Goal: Information Seeking & Learning: Find specific fact

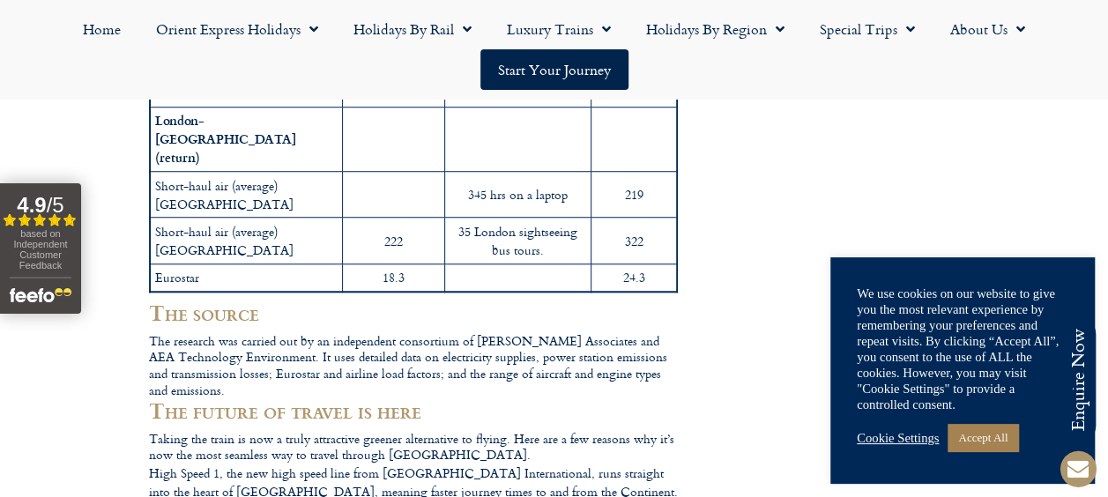
scroll to position [612, 0]
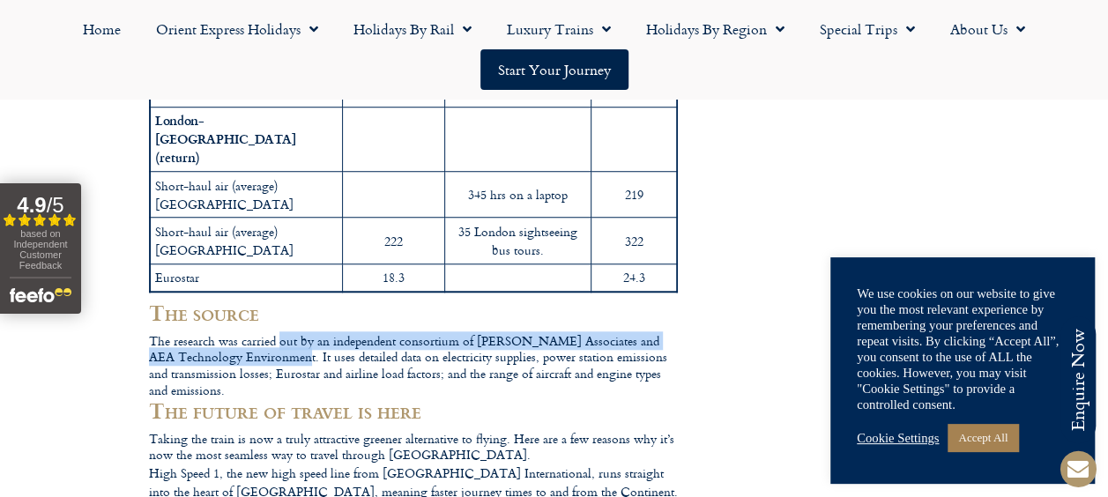
drag, startPoint x: 286, startPoint y: 302, endPoint x: 280, endPoint y: 295, distance: 9.5
click at [282, 333] on div "The research was carried out by an independent consortium of [PERSON_NAME] Asso…" at bounding box center [413, 366] width 529 height 66
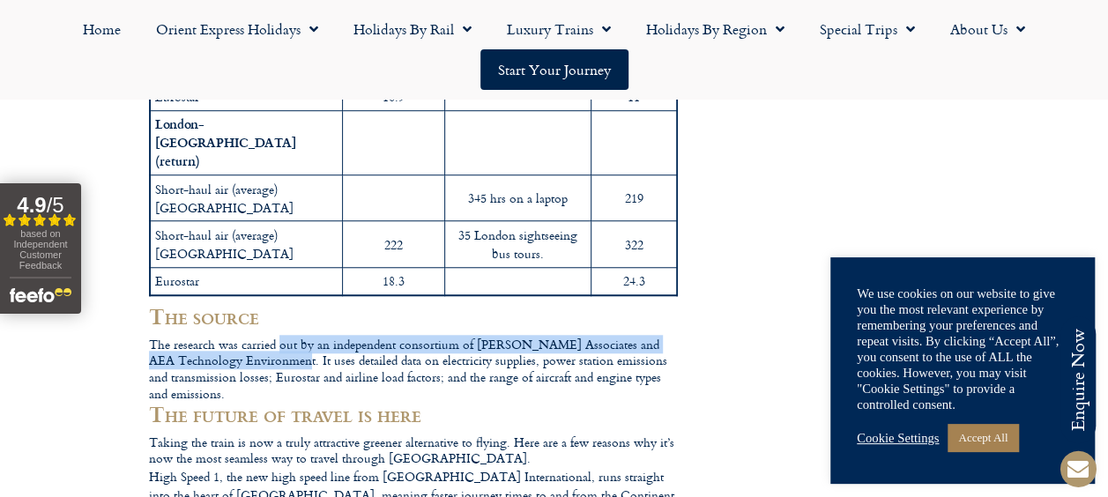
scroll to position [607, 0]
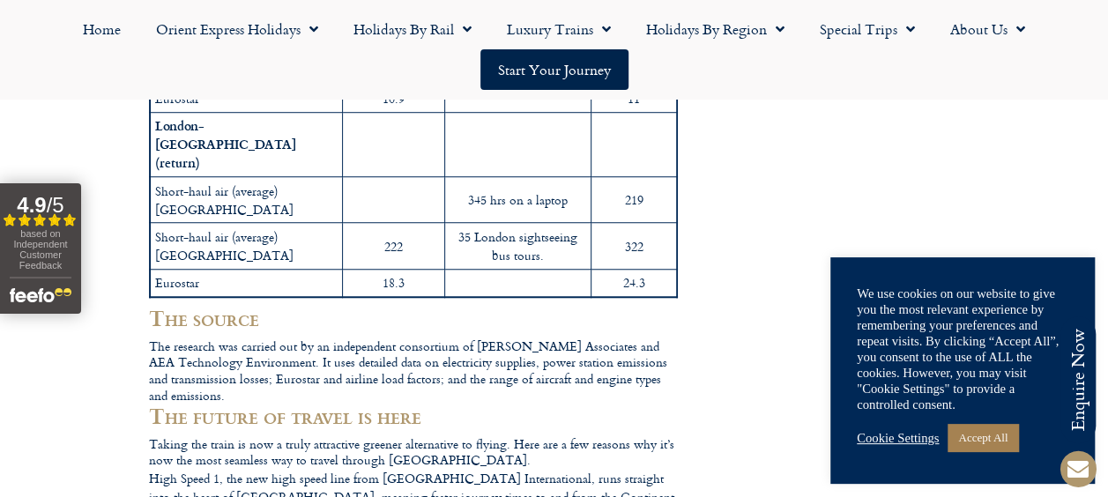
click at [320, 339] on div "The research was carried out by an independent consortium of [PERSON_NAME] Asso…" at bounding box center [413, 372] width 529 height 66
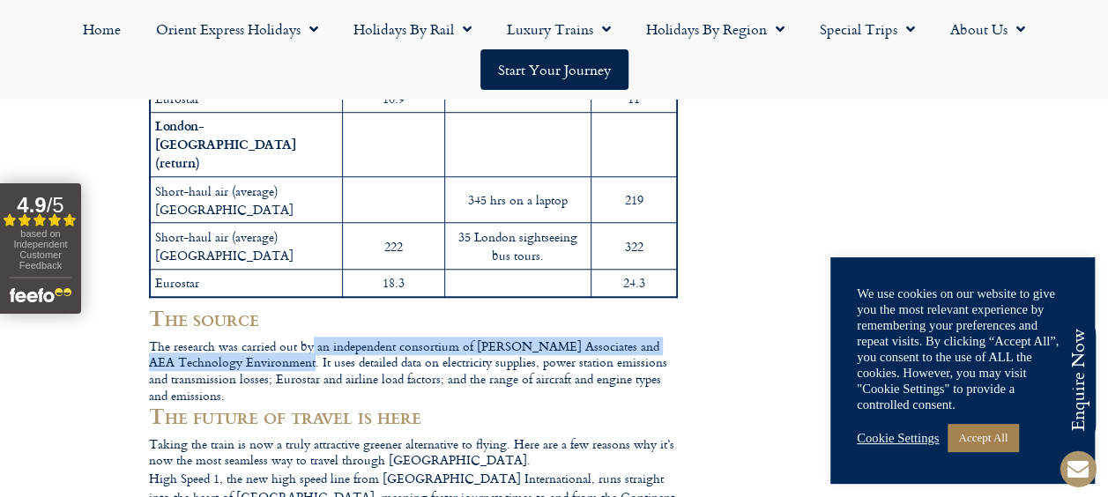
drag, startPoint x: 289, startPoint y: 310, endPoint x: 314, endPoint y: 295, distance: 28.4
click at [314, 339] on div "The research was carried out by an independent consortium of [PERSON_NAME] Asso…" at bounding box center [413, 372] width 529 height 66
copy div "an independent consortium of [PERSON_NAME] Associates and AEA Technology Enviro…"
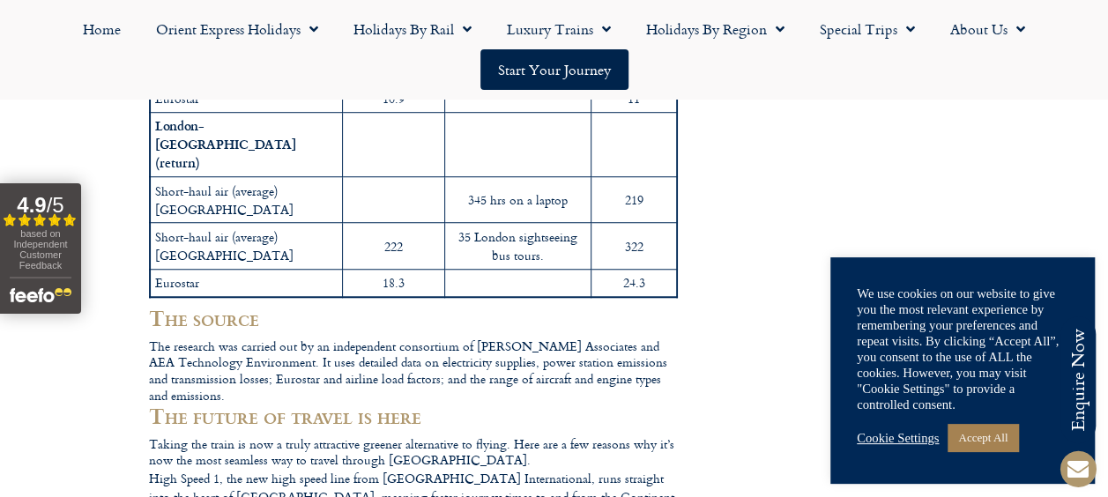
click at [480, 339] on div "The research was carried out by an independent consortium of [PERSON_NAME] Asso…" at bounding box center [413, 372] width 529 height 66
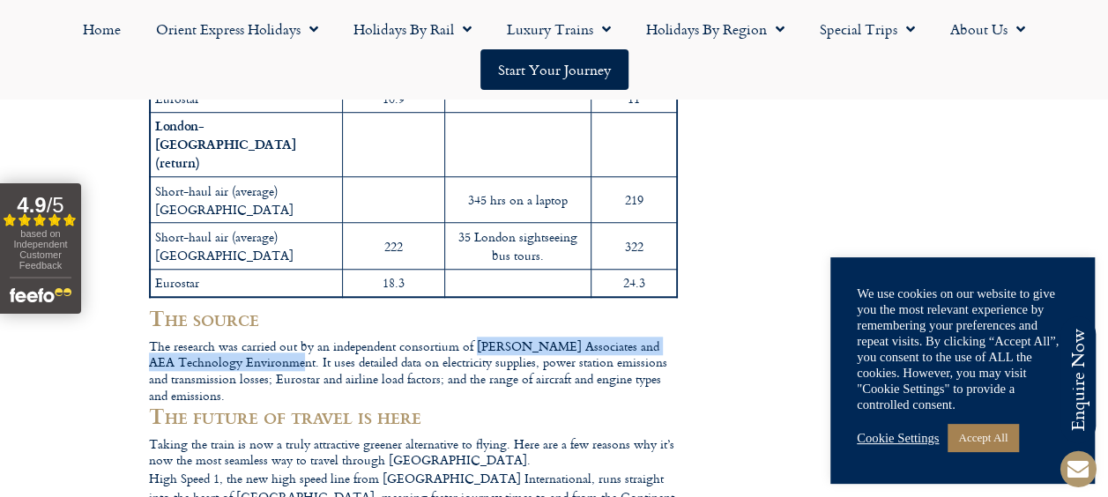
drag, startPoint x: 478, startPoint y: 290, endPoint x: 282, endPoint y: 310, distance: 196.8
click at [282, 339] on div "The research was carried out by an independent consortium of [PERSON_NAME] Asso…" at bounding box center [413, 372] width 529 height 66
copy div "[PERSON_NAME] Associates and AEA Technology Environmen"
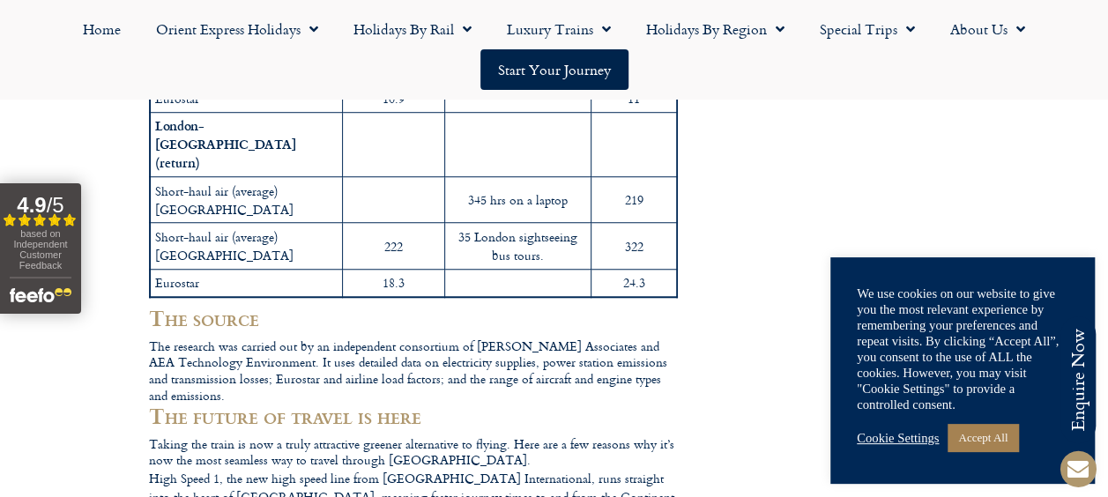
click at [403, 339] on div "The research was carried out by an independent consortium of [PERSON_NAME] Asso…" at bounding box center [413, 372] width 529 height 66
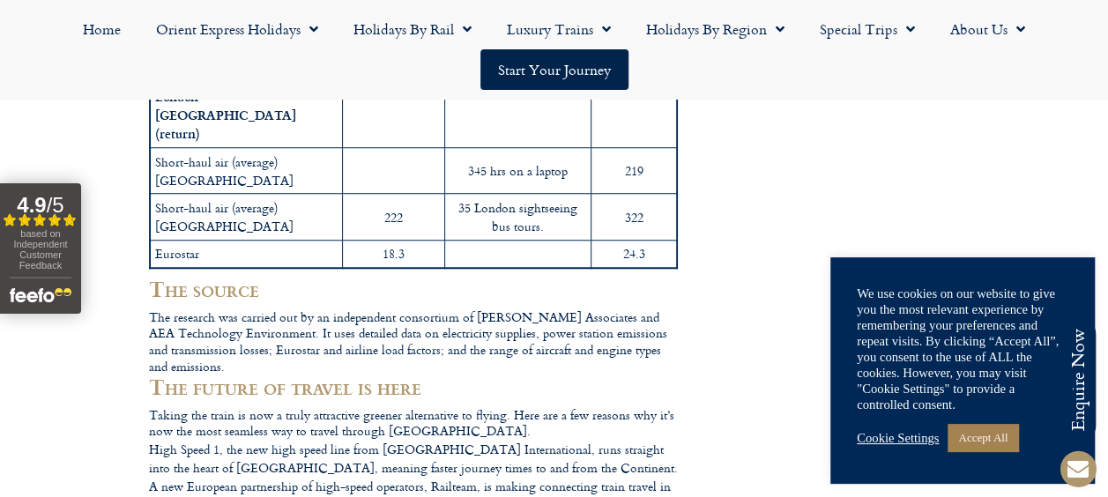
scroll to position [607, 0]
